Goal: Transaction & Acquisition: Purchase product/service

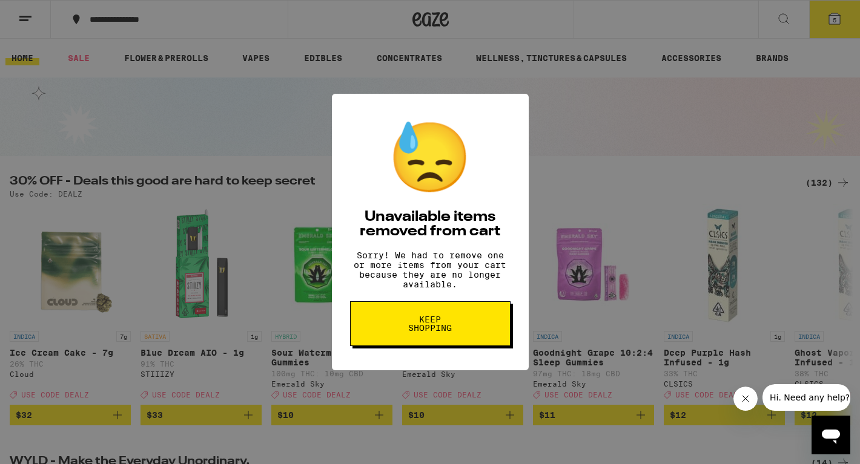
click at [431, 332] on span "Keep Shopping" at bounding box center [430, 323] width 62 height 17
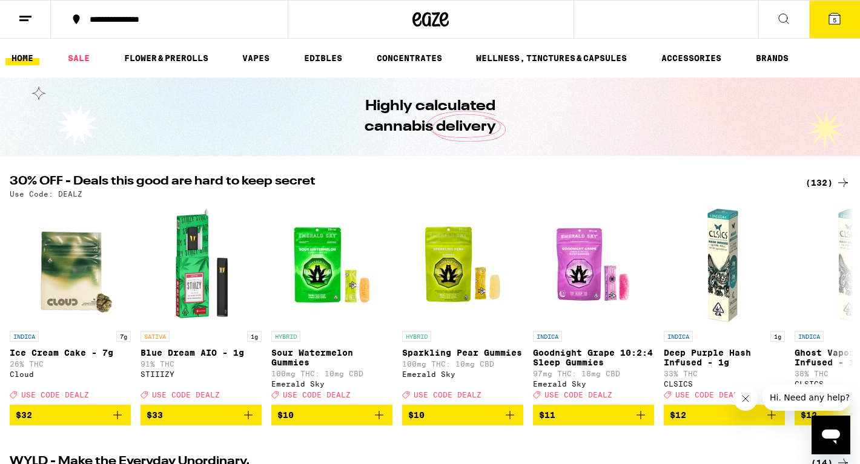
click at [819, 187] on div "(132)" at bounding box center [827, 183] width 45 height 15
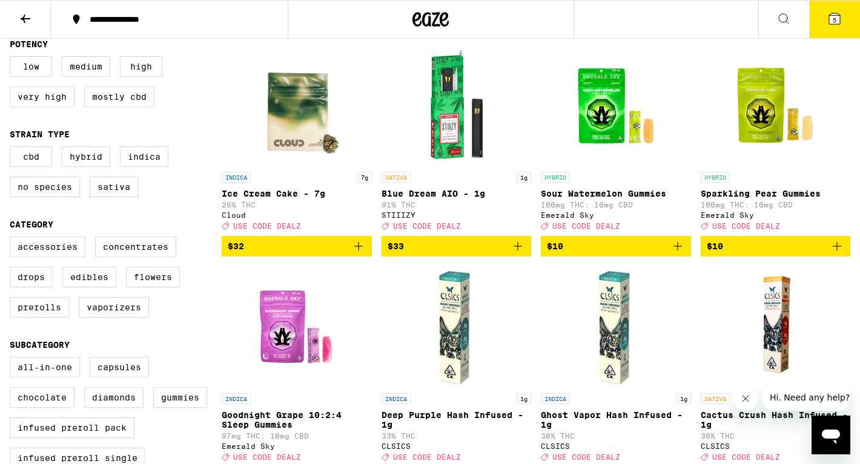
scroll to position [142, 0]
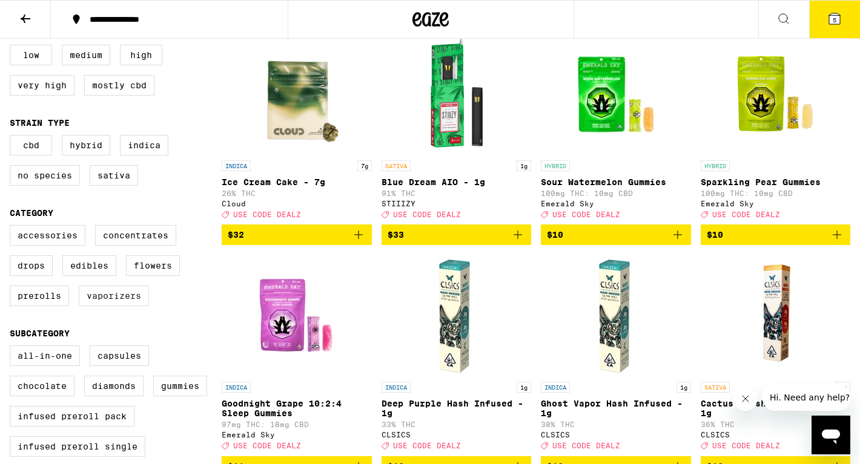
click at [114, 306] on label "Vaporizers" at bounding box center [114, 296] width 70 height 21
click at [13, 228] on input "Vaporizers" at bounding box center [12, 227] width 1 height 1
checkbox input "true"
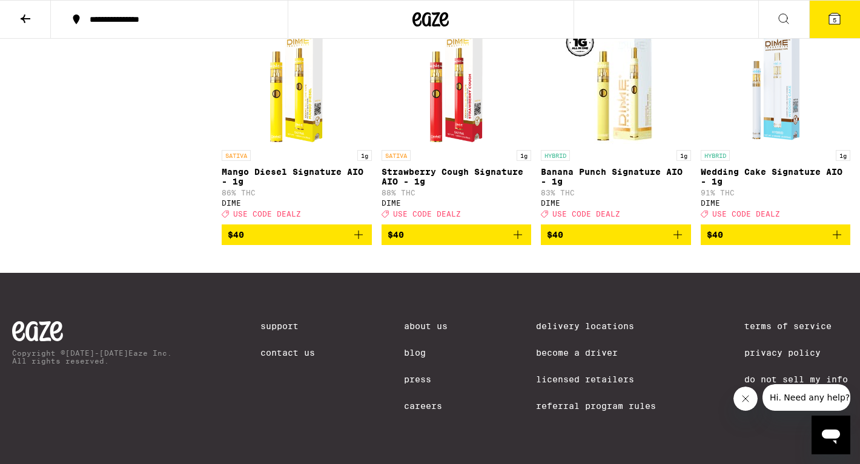
scroll to position [2260, 0]
